Goal: Ask a question

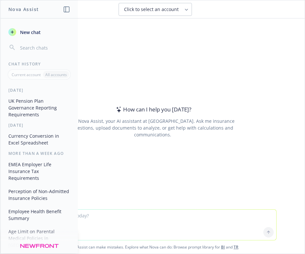
click at [107, 223] on textarea at bounding box center [153, 224] width 248 height 30
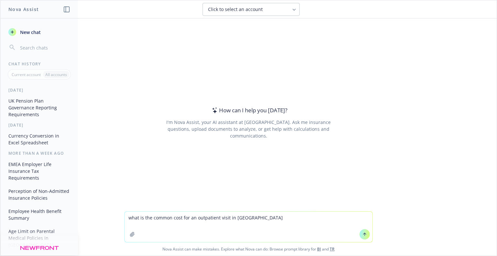
type textarea "what is the common cost for an outpatient visit in [GEOGRAPHIC_DATA]?"
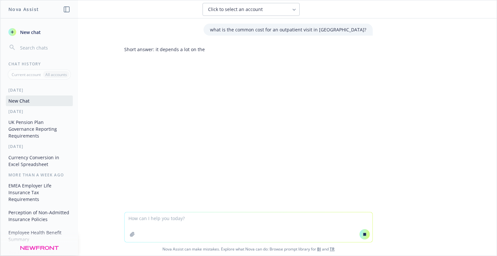
click at [299, 55] on div "what is the common cost for an outpatient visit in [GEOGRAPHIC_DATA]? Short ans…" at bounding box center [248, 114] width 496 height 193
